Goal: Find specific page/section: Find specific page/section

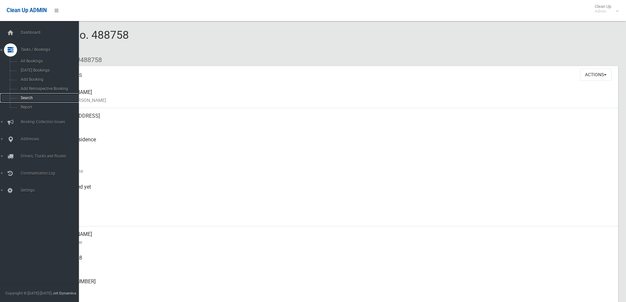
click at [25, 97] on span "Search" at bounding box center [48, 98] width 59 height 5
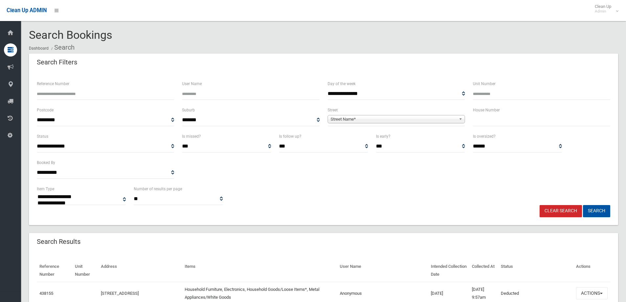
select select
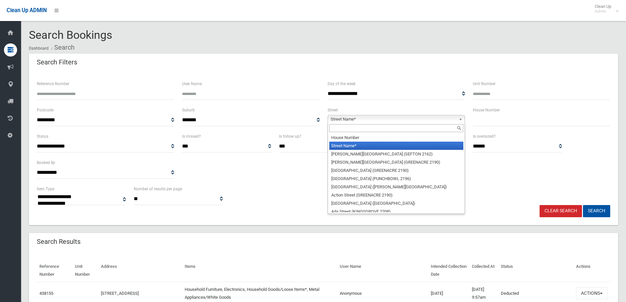
click at [383, 120] on span "Street Name*" at bounding box center [392, 119] width 125 height 8
type input "*"
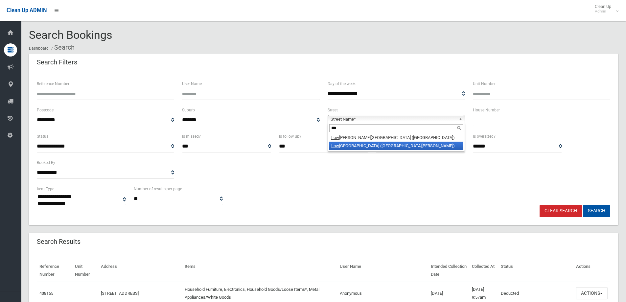
type input "***"
click at [379, 142] on li "[GEOGRAPHIC_DATA] ([GEOGRAPHIC_DATA][PERSON_NAME])" at bounding box center [396, 146] width 134 height 8
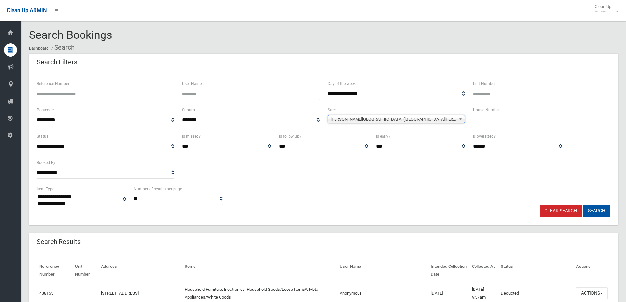
click at [510, 119] on input "text" at bounding box center [541, 120] width 137 height 12
type input "**"
click at [583, 205] on button "Search" at bounding box center [596, 211] width 27 height 12
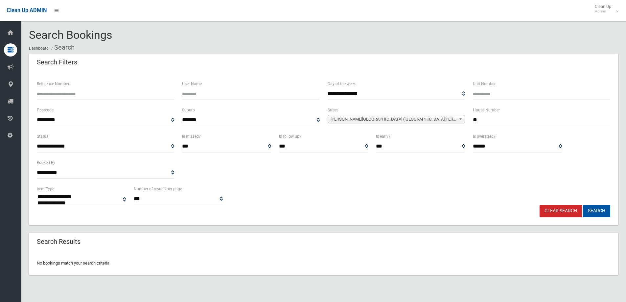
select select
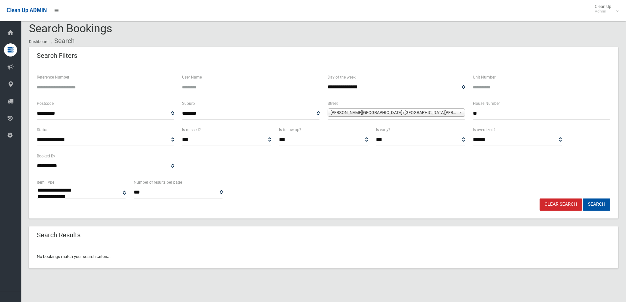
scroll to position [8, 0]
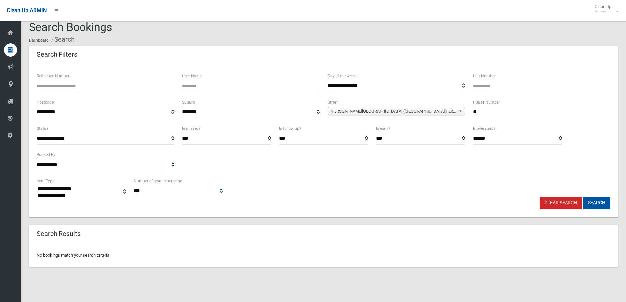
click at [438, 118] on div "**********" at bounding box center [323, 111] width 581 height 26
type input "**"
click at [583, 197] on button "Search" at bounding box center [596, 203] width 27 height 12
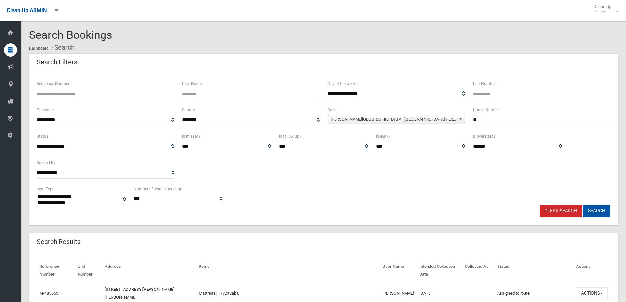
select select
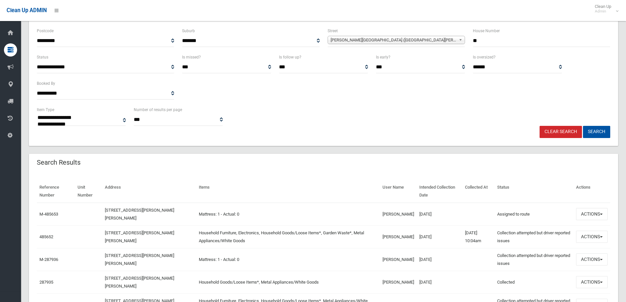
scroll to position [147, 0]
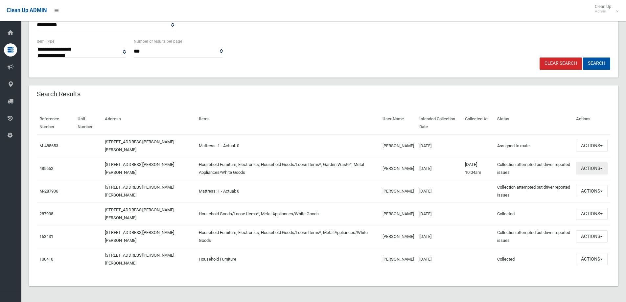
click at [580, 168] on button "Actions" at bounding box center [592, 168] width 32 height 12
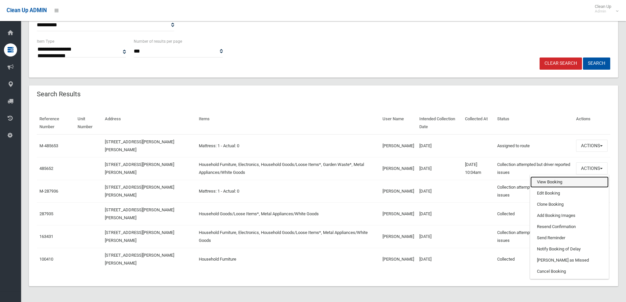
click at [561, 180] on link "View Booking" at bounding box center [569, 181] width 78 height 11
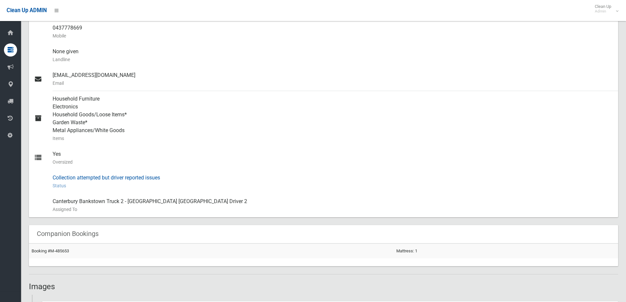
scroll to position [361, 0]
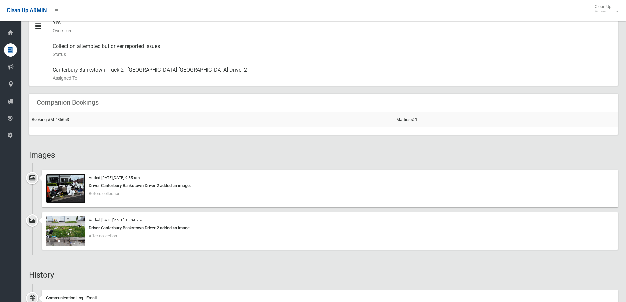
click at [71, 188] on img at bounding box center [65, 189] width 39 height 30
click at [66, 229] on img at bounding box center [65, 231] width 39 height 30
